Goal: Information Seeking & Learning: Learn about a topic

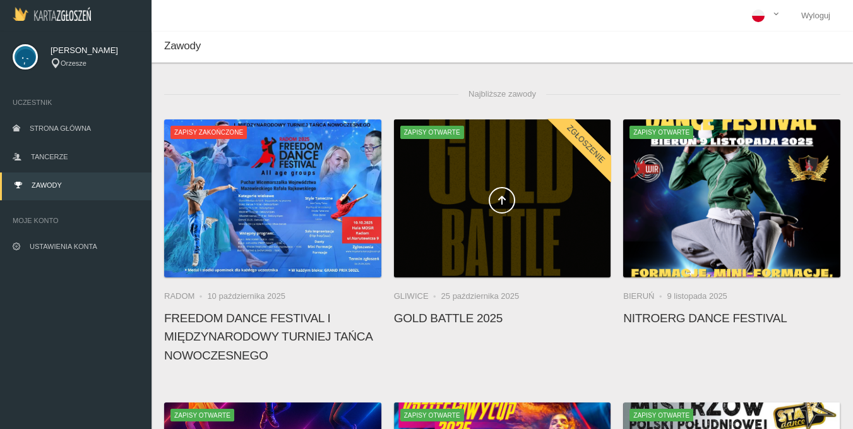
click at [528, 209] on span at bounding box center [502, 200] width 217 height 27
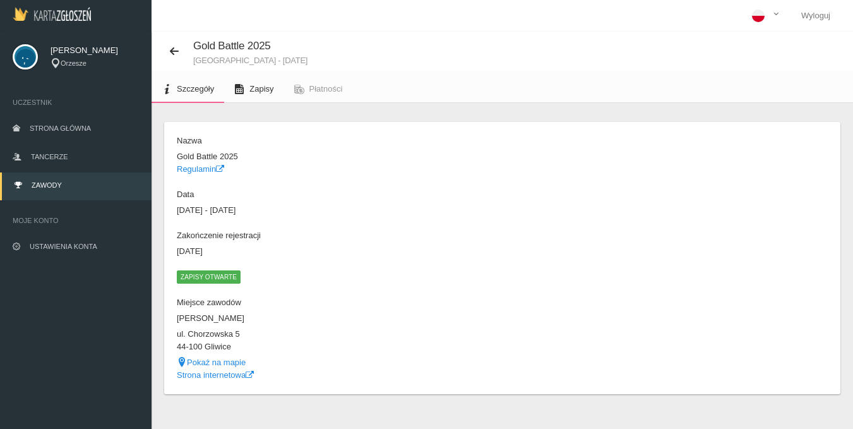
click at [258, 93] on span "Zapisy" at bounding box center [261, 88] width 24 height 9
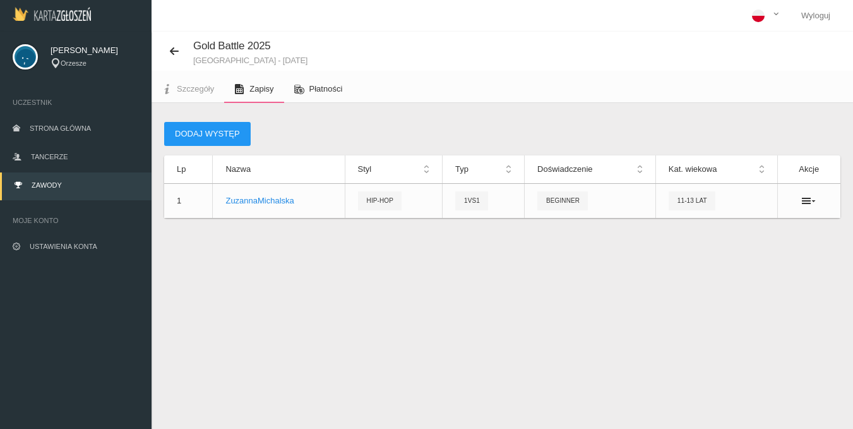
click at [323, 88] on span "Płatności" at bounding box center [325, 88] width 33 height 9
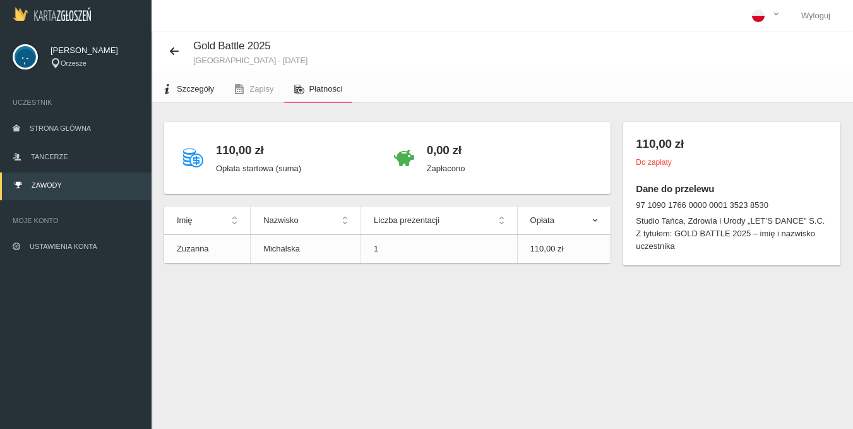
click at [191, 88] on span "Szczegóły" at bounding box center [195, 88] width 37 height 9
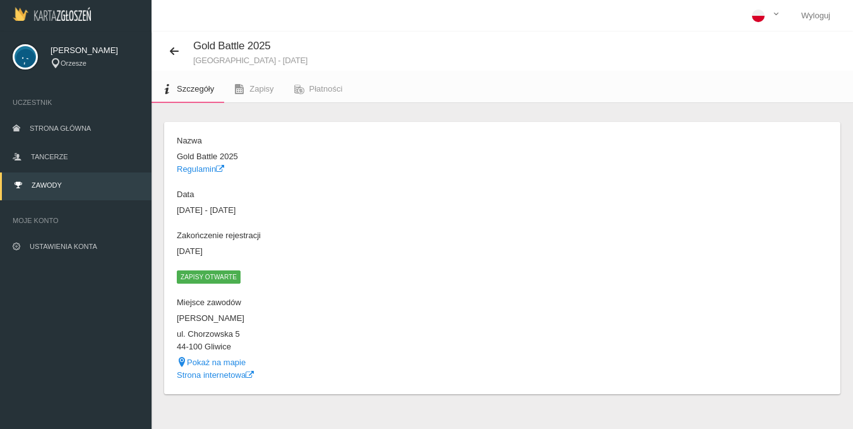
drag, startPoint x: 172, startPoint y: 316, endPoint x: 252, endPoint y: 344, distance: 84.9
click at [252, 344] on div "Szczegóły Nazwa Gold Battle 2025 Regulamin Data [DATE] - [DATE] Zakończenie rej…" at bounding box center [502, 258] width 676 height 272
copy dl "Hala Chorzowska ul. [STREET_ADDRESS]"
click at [334, 293] on dl "Nazwa Gold Battle 2025 Regulamin Data [DATE] - [DATE] Zakończenie rejestracji […" at bounding box center [337, 258] width 320 height 246
click at [176, 51] on icon at bounding box center [174, 51] width 10 height 10
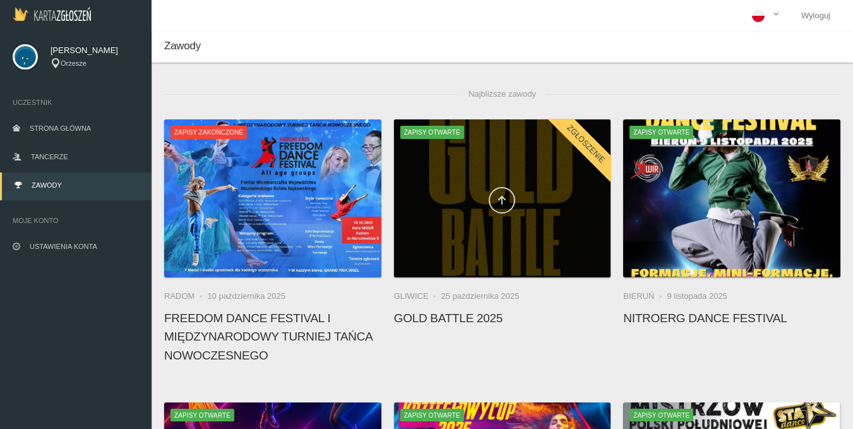
click at [508, 204] on link at bounding box center [502, 200] width 27 height 27
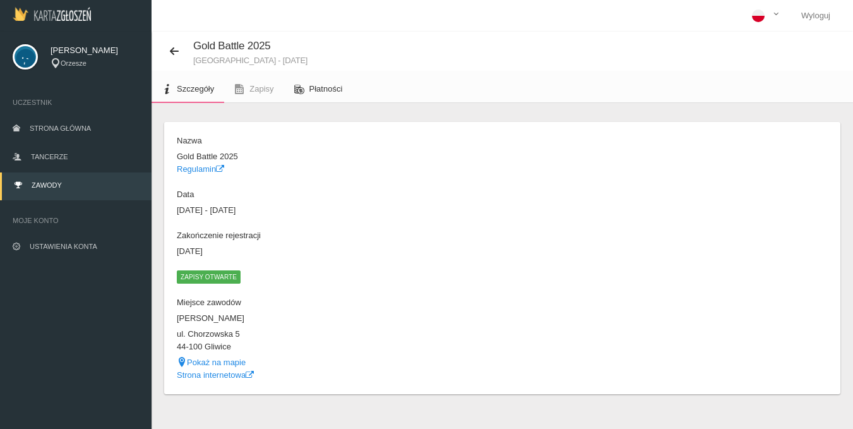
click at [309, 90] on span "Płatności" at bounding box center [325, 88] width 33 height 9
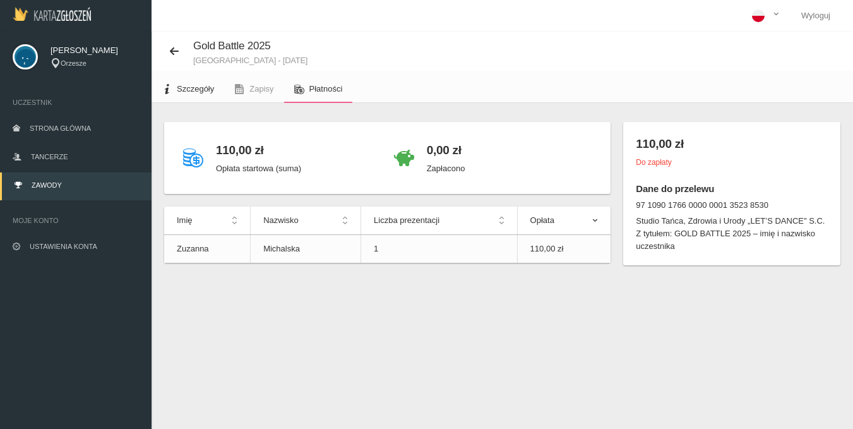
click at [179, 102] on link "Szczegóły" at bounding box center [188, 89] width 73 height 28
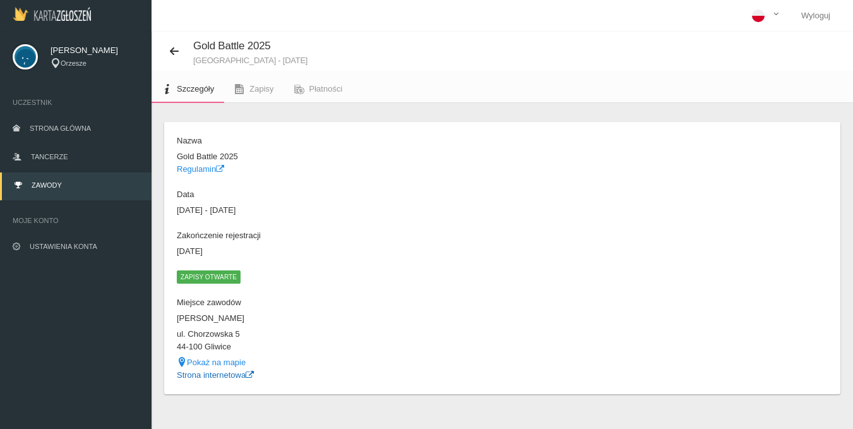
click at [214, 377] on link "Strona internetowa" at bounding box center [215, 374] width 77 height 9
click at [208, 167] on link "Regulamin" at bounding box center [200, 168] width 47 height 9
